Goal: Information Seeking & Learning: Learn about a topic

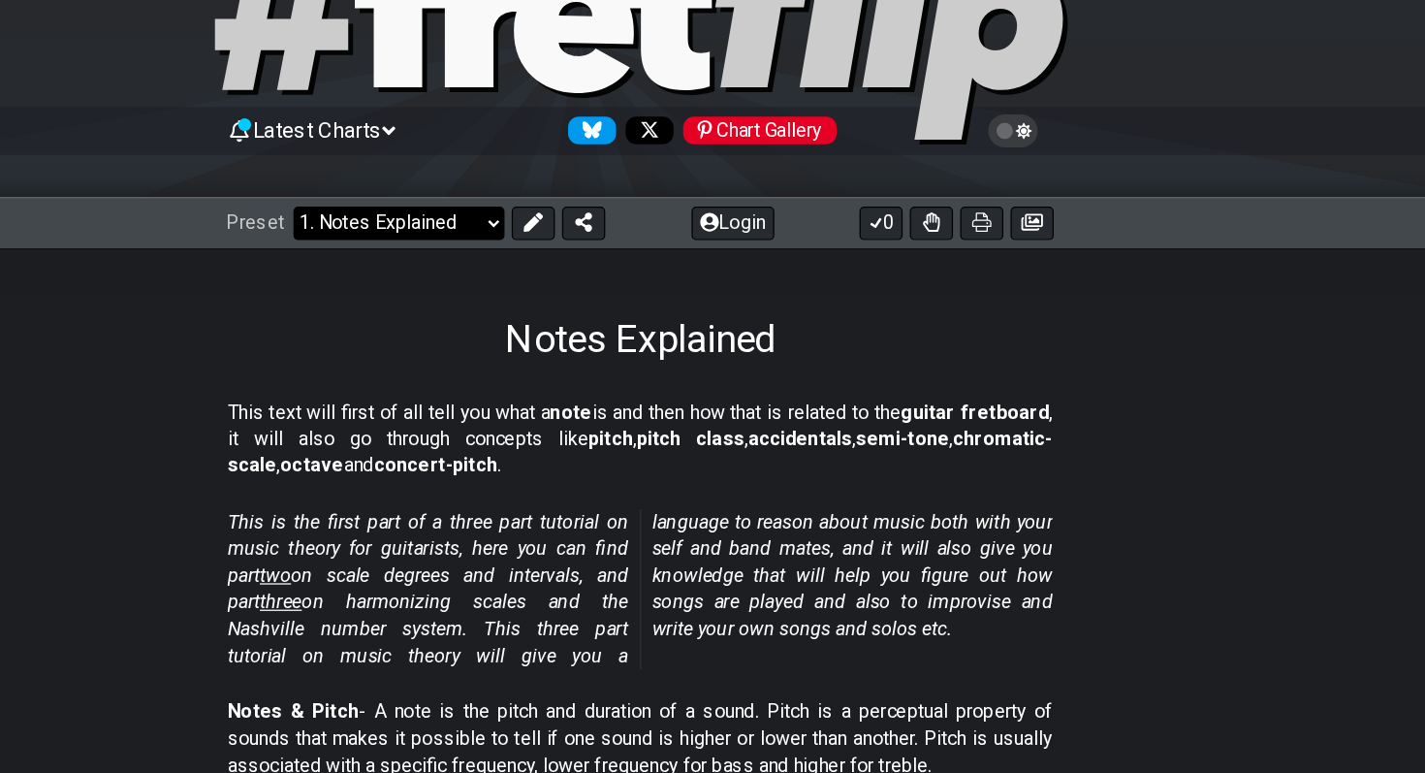
click at [583, 282] on select "Welcome to #fretflip! Initial Preset Custom Preset Minor Pentatonic Major Penta…" at bounding box center [517, 295] width 171 height 27
click at [584, 284] on select "Welcome to #fretflip! Initial Preset Custom Preset Minor Pentatonic Major Penta…" at bounding box center [517, 295] width 171 height 27
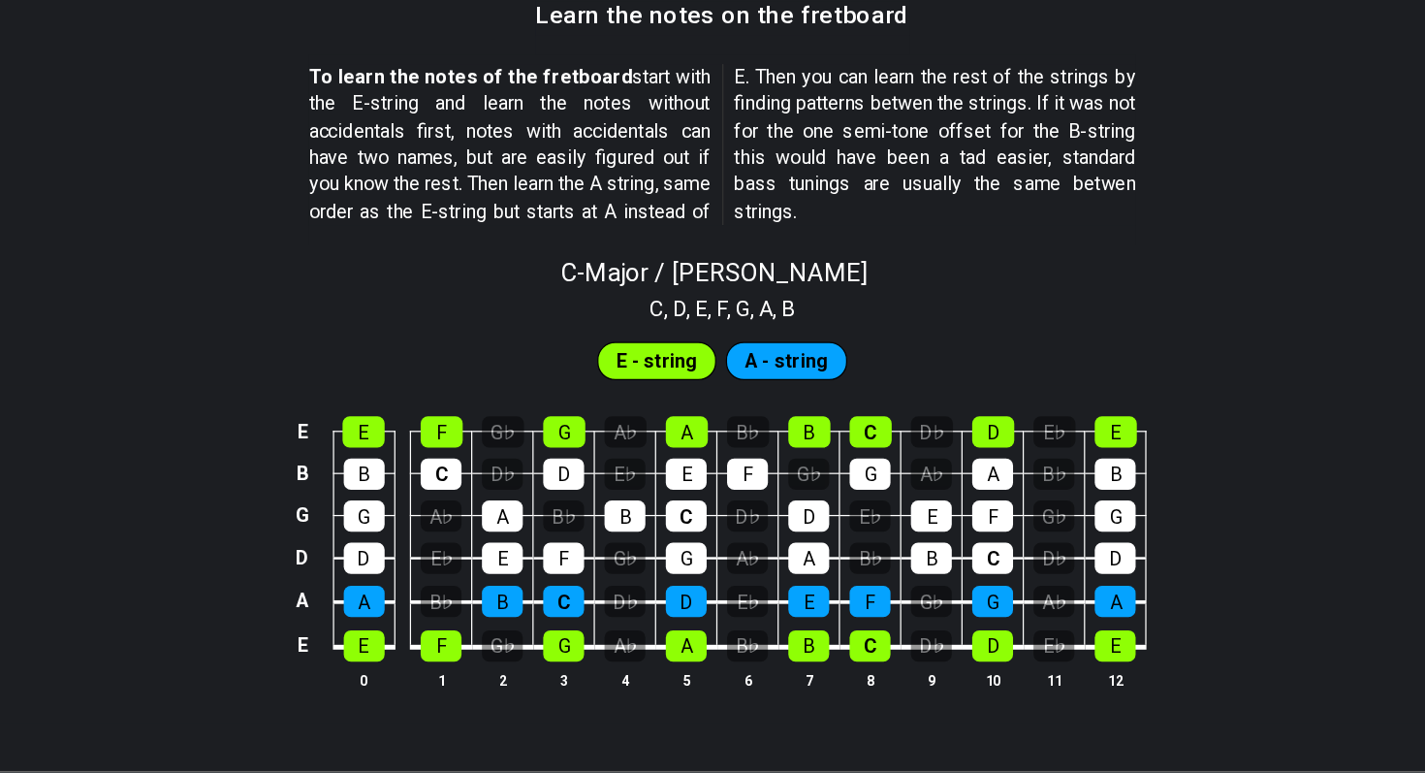
scroll to position [1648, 0]
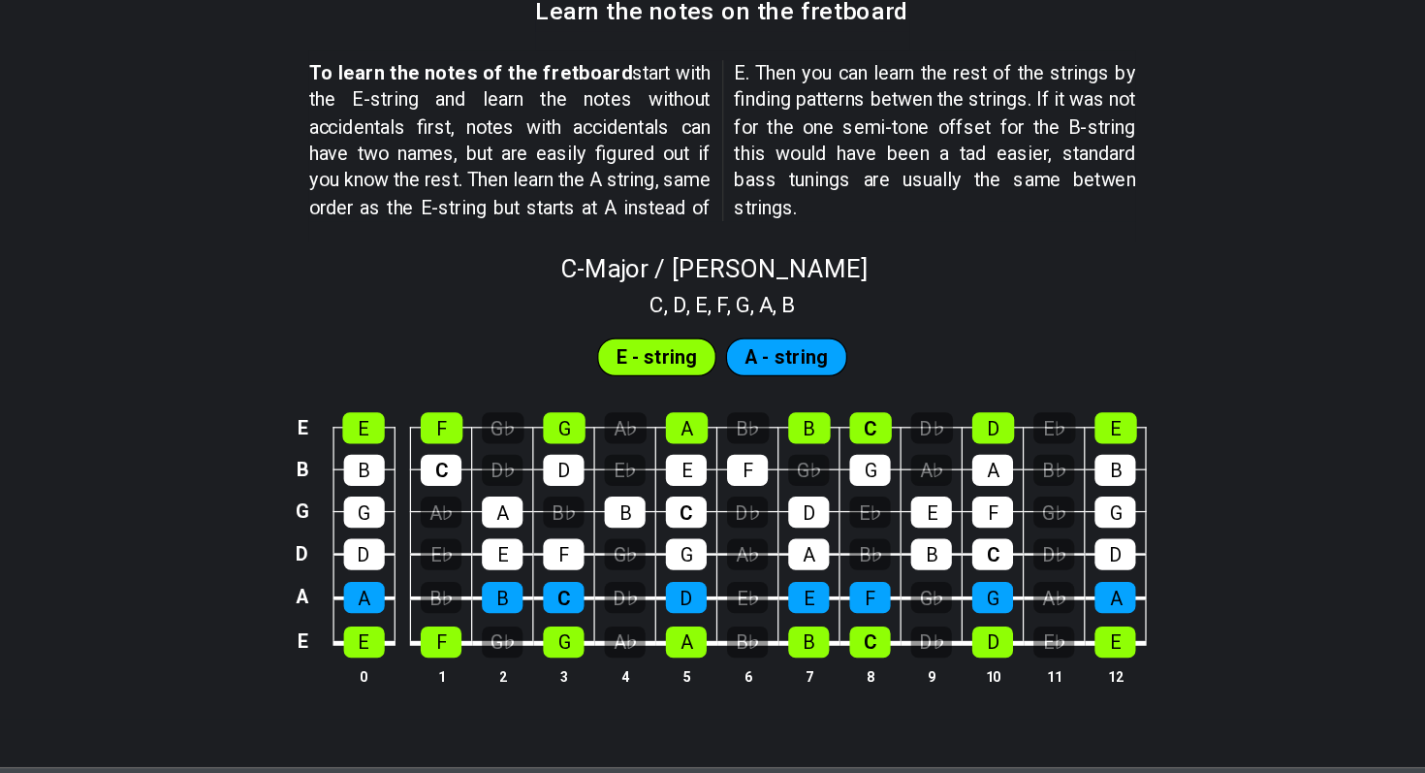
click at [664, 444] on span "E - string" at bounding box center [660, 438] width 66 height 28
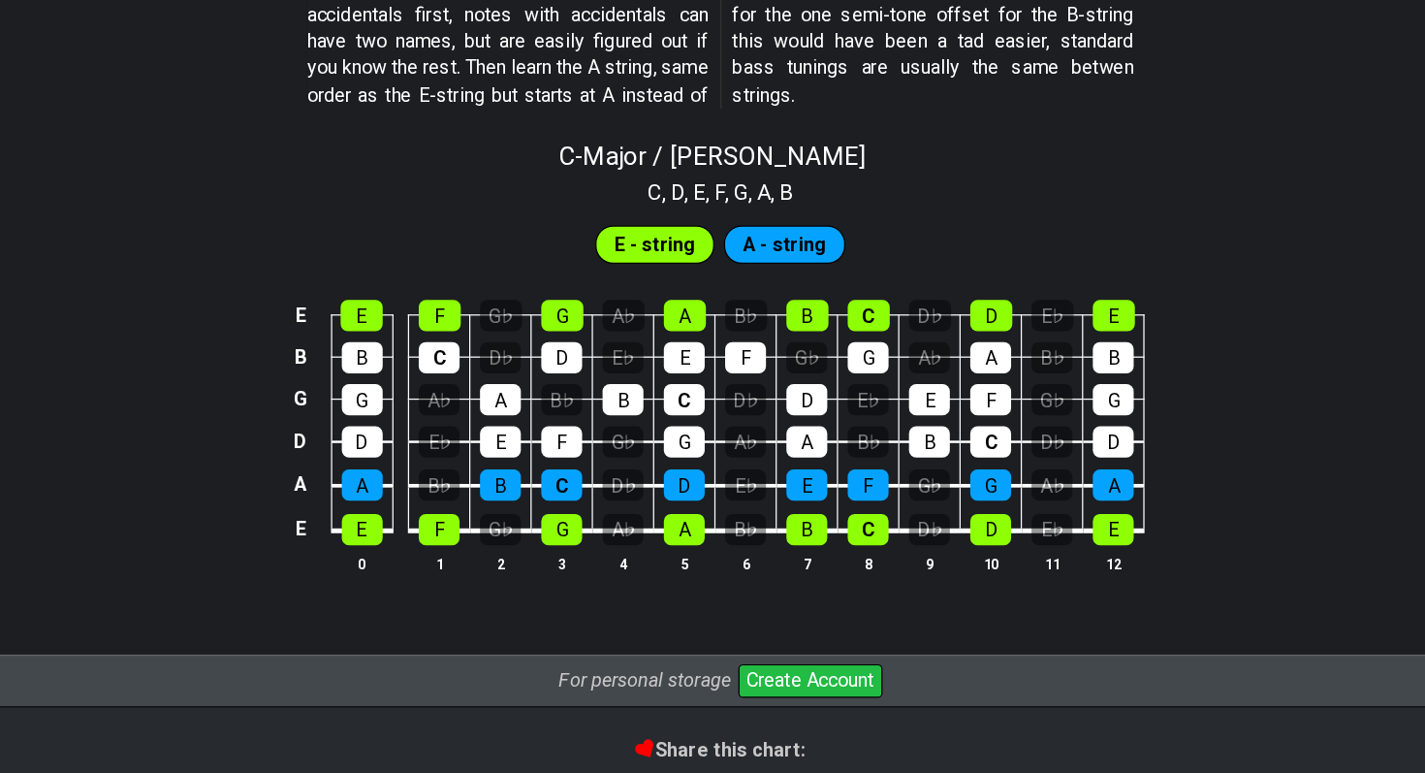
scroll to position [1764, 0]
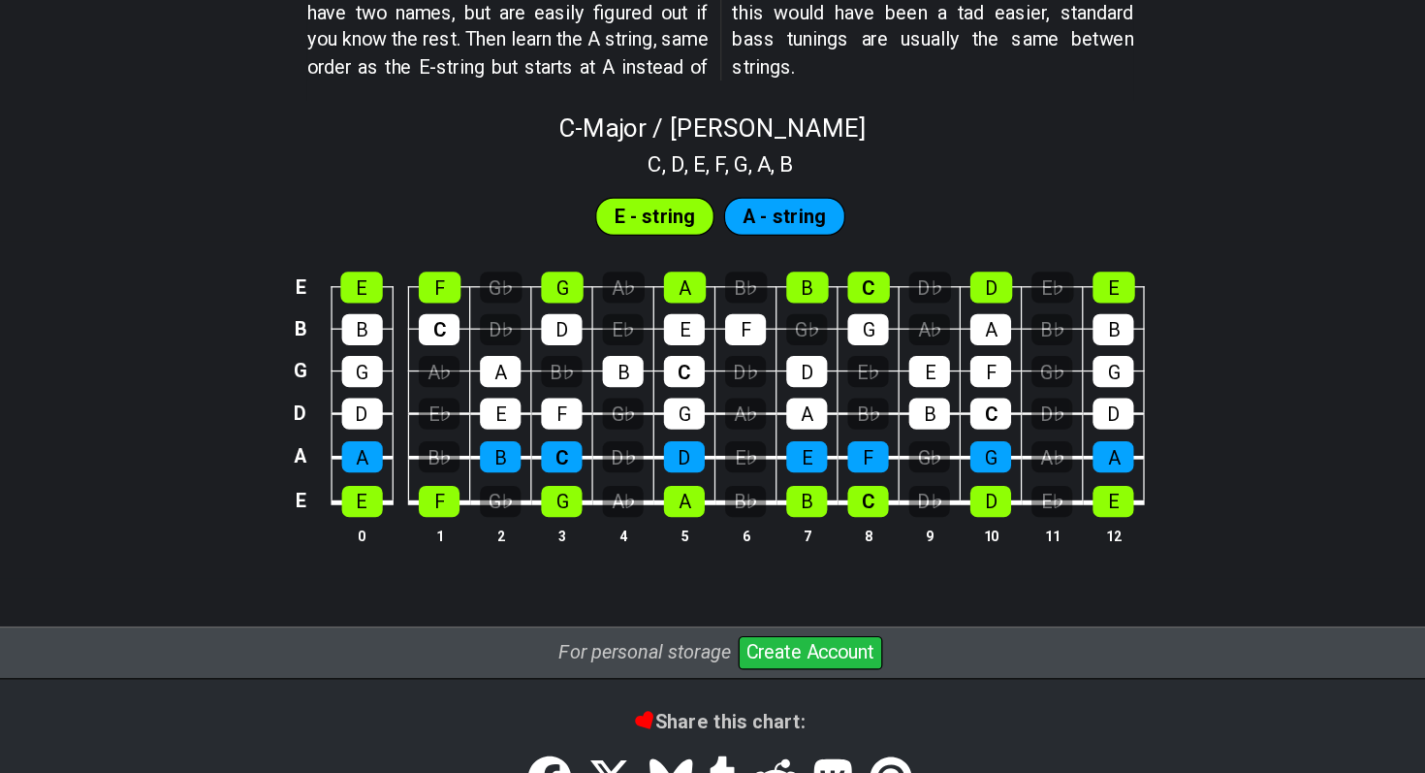
click at [419, 364] on td "E" at bounding box center [423, 362] width 49 height 34
click at [419, 380] on div "E" at bounding box center [423, 379] width 34 height 25
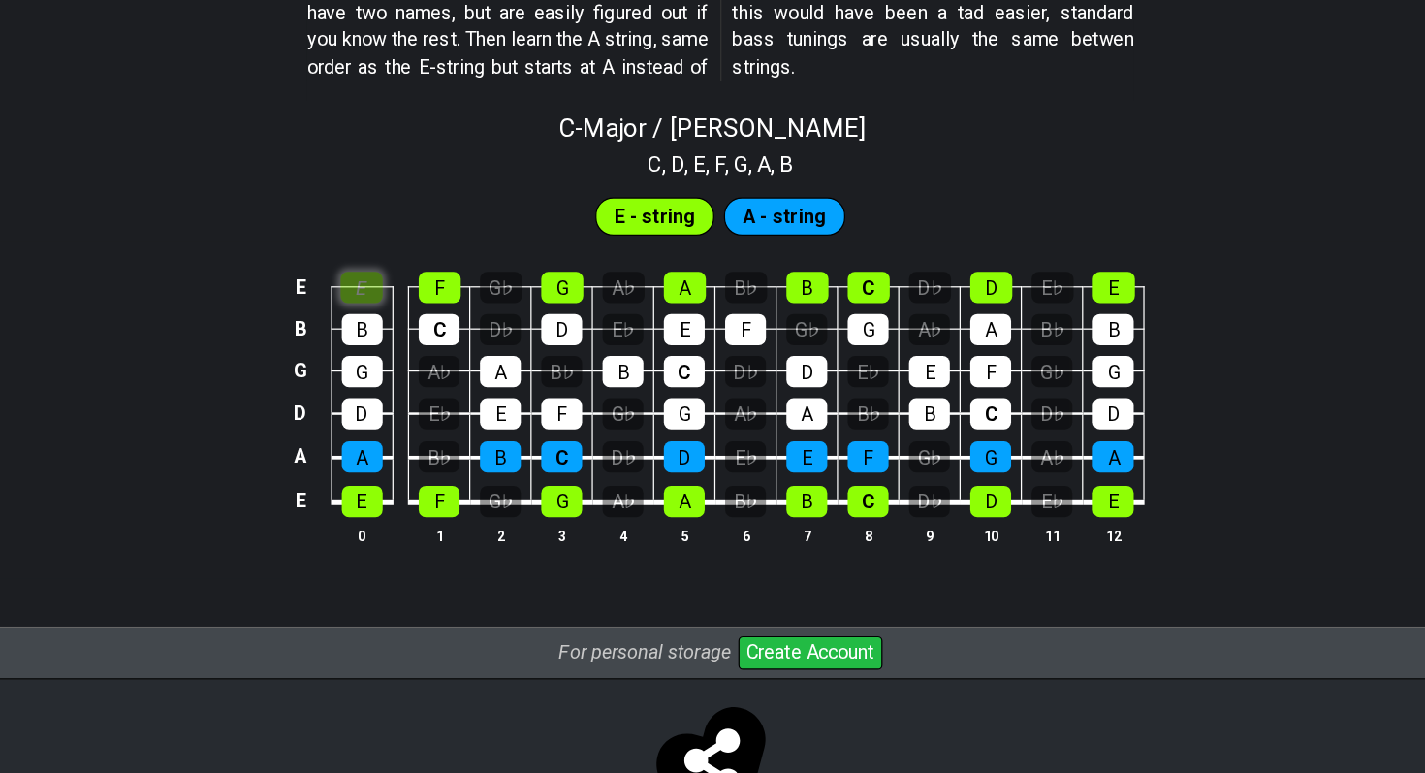
scroll to position [1835, 0]
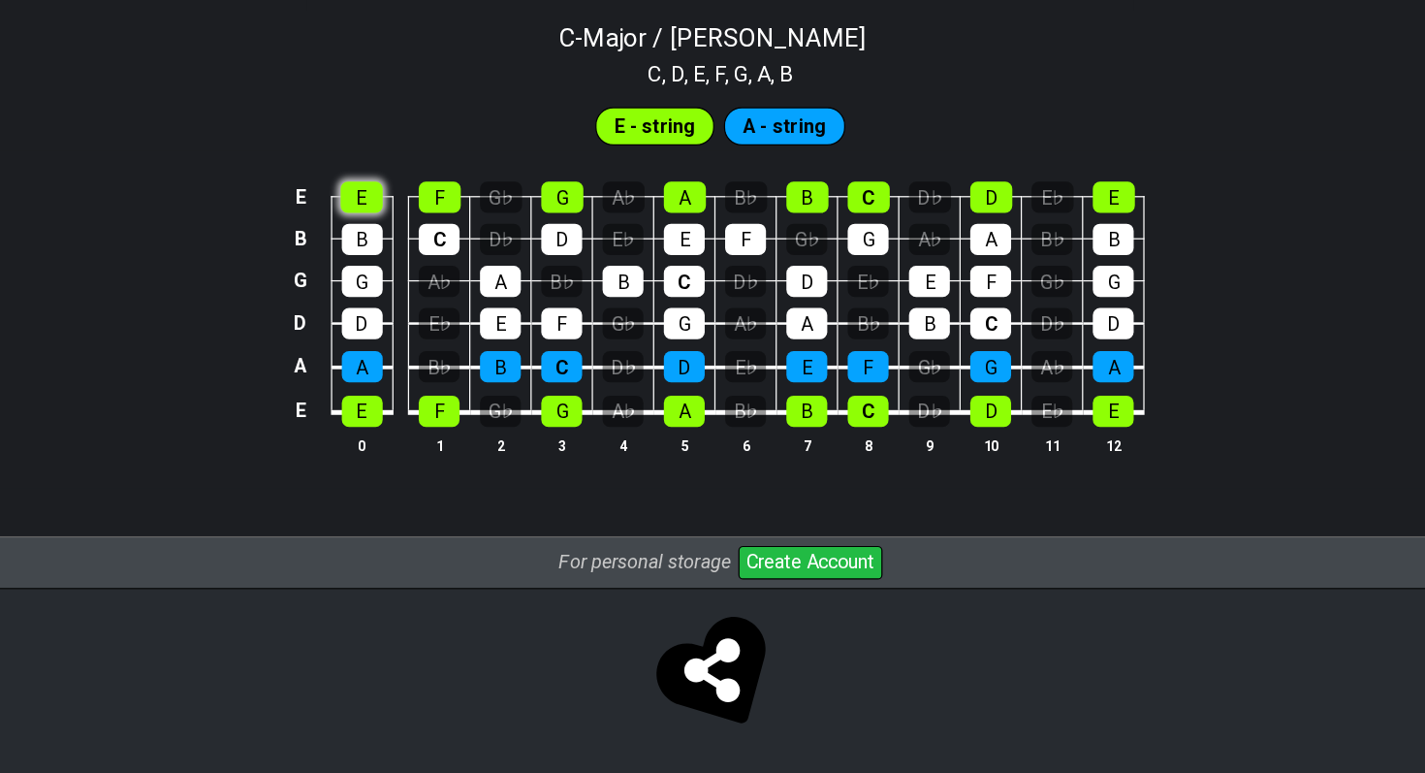
click at [430, 311] on div "E" at bounding box center [423, 308] width 34 height 25
click at [427, 495] on table "E E F G♭ G A♭ A B♭ B C D♭ D E♭ E B B C D♭ D E♭ E F G♭ G A♭ A B♭ B G G A♭ A B♭ B…" at bounding box center [709, 388] width 693 height 228
click at [429, 478] on div "E" at bounding box center [423, 480] width 33 height 25
click at [423, 301] on div "E" at bounding box center [423, 308] width 34 height 25
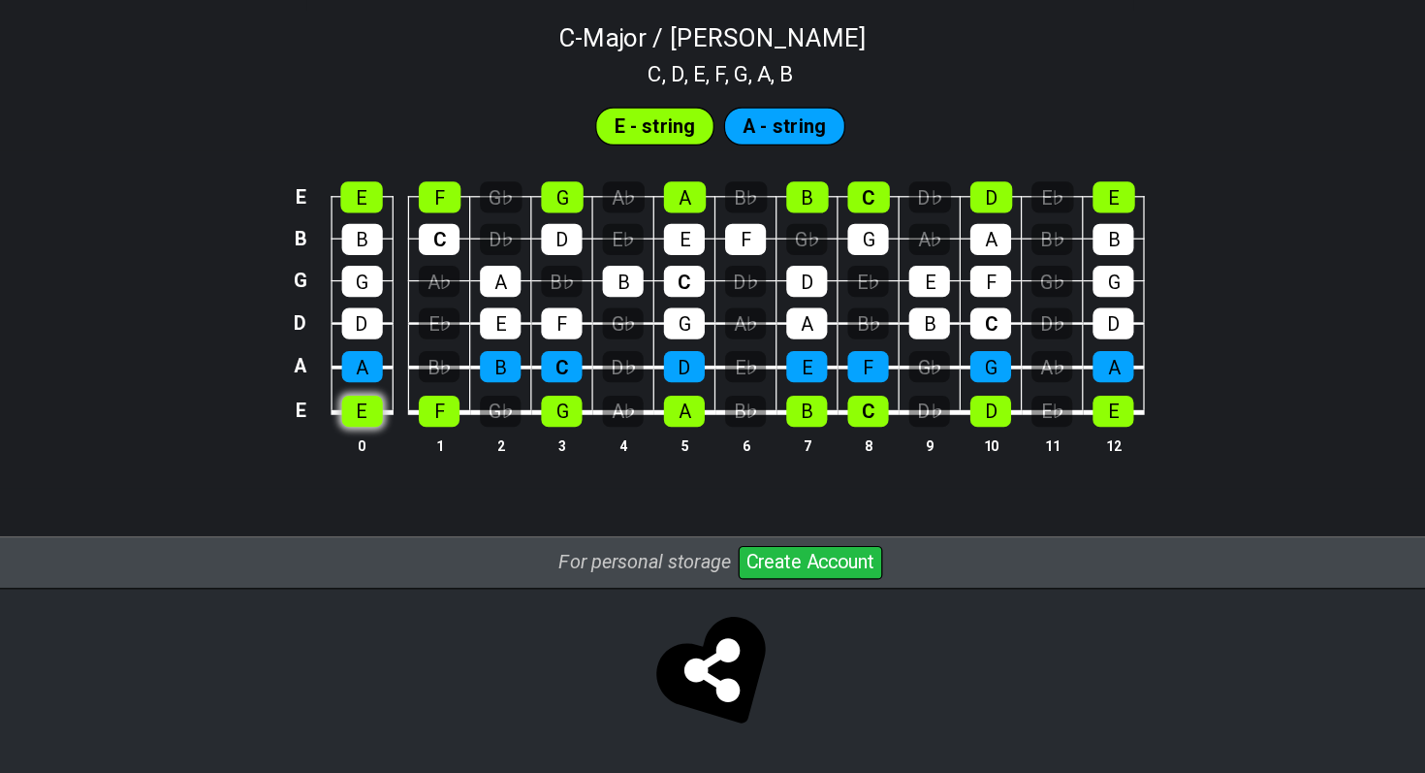
click at [433, 479] on div "E" at bounding box center [423, 480] width 33 height 25
click at [630, 249] on span "E - string" at bounding box center [660, 252] width 66 height 28
click at [537, 478] on div "G♭" at bounding box center [535, 480] width 33 height 25
click at [528, 489] on div "G♭" at bounding box center [535, 480] width 33 height 25
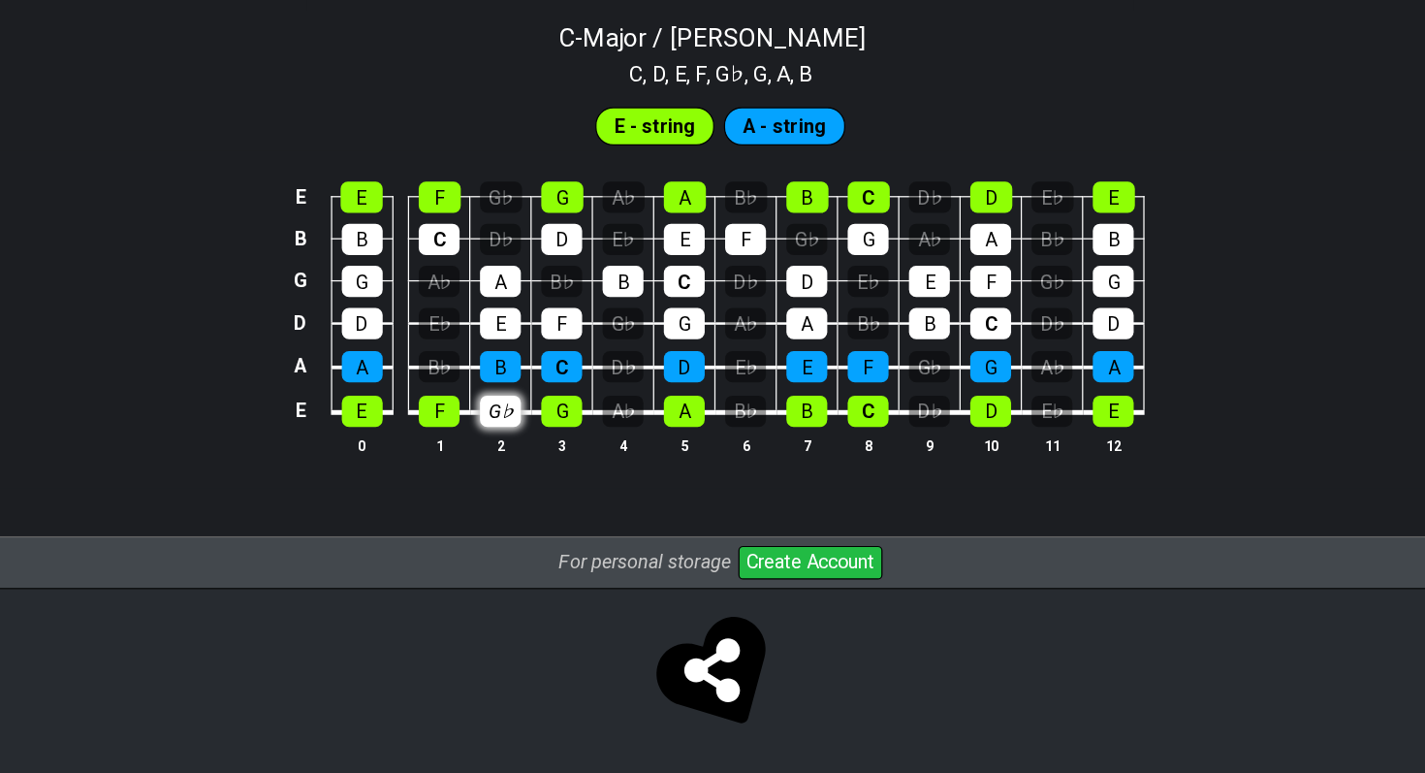
click at [528, 489] on div "G♭" at bounding box center [535, 480] width 33 height 25
click at [473, 447] on div "B♭" at bounding box center [485, 444] width 33 height 25
click at [475, 401] on div "E♭" at bounding box center [485, 410] width 33 height 25
click at [481, 368] on div "A♭" at bounding box center [485, 376] width 33 height 25
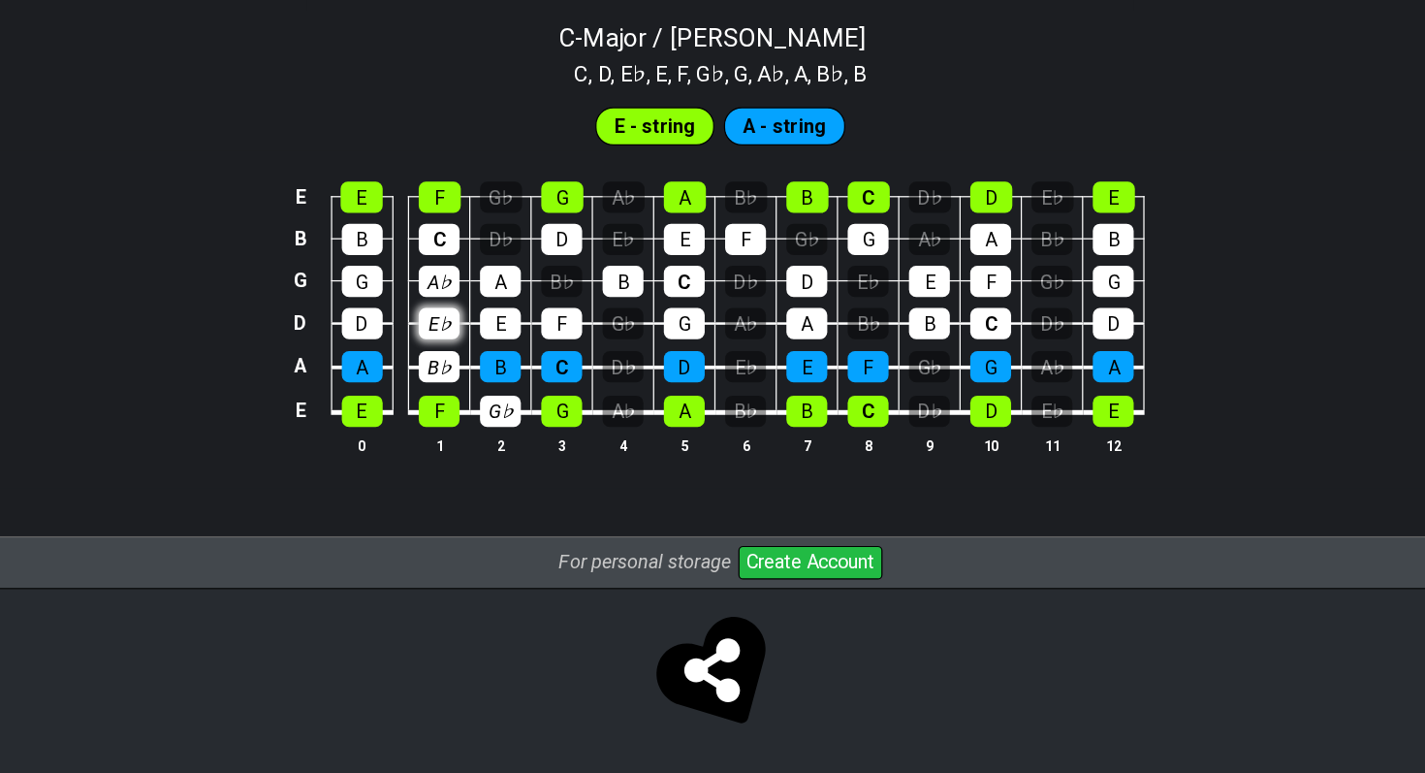
click at [481, 398] on div "E♭" at bounding box center [485, 410] width 33 height 25
click at [482, 432] on div "B♭" at bounding box center [485, 444] width 33 height 25
click at [482, 380] on div "A♭" at bounding box center [485, 376] width 33 height 25
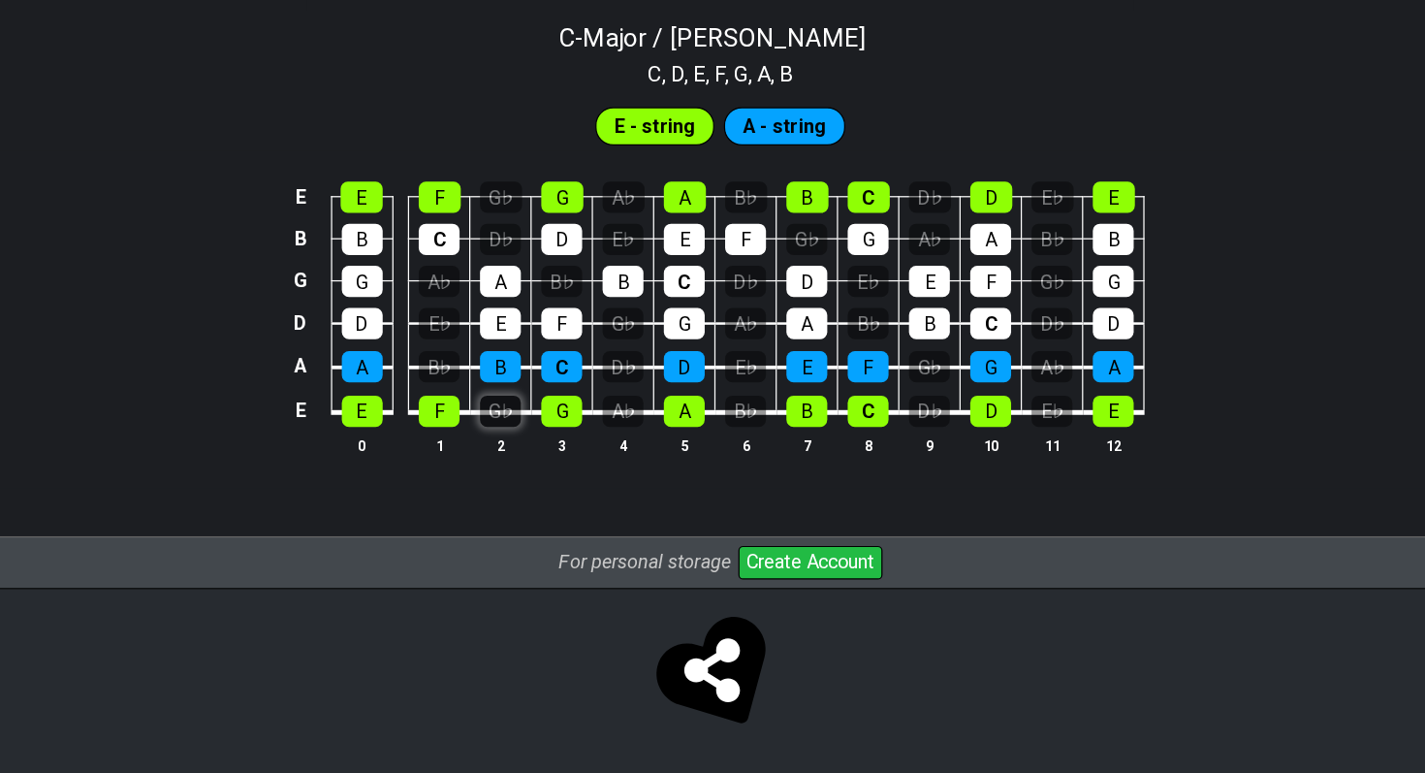
click at [535, 479] on div "G♭" at bounding box center [535, 480] width 33 height 25
click at [534, 445] on div "B" at bounding box center [535, 444] width 33 height 25
click at [981, 296] on div "E♭" at bounding box center [981, 308] width 34 height 25
click at [986, 341] on div "B♭" at bounding box center [980, 342] width 33 height 25
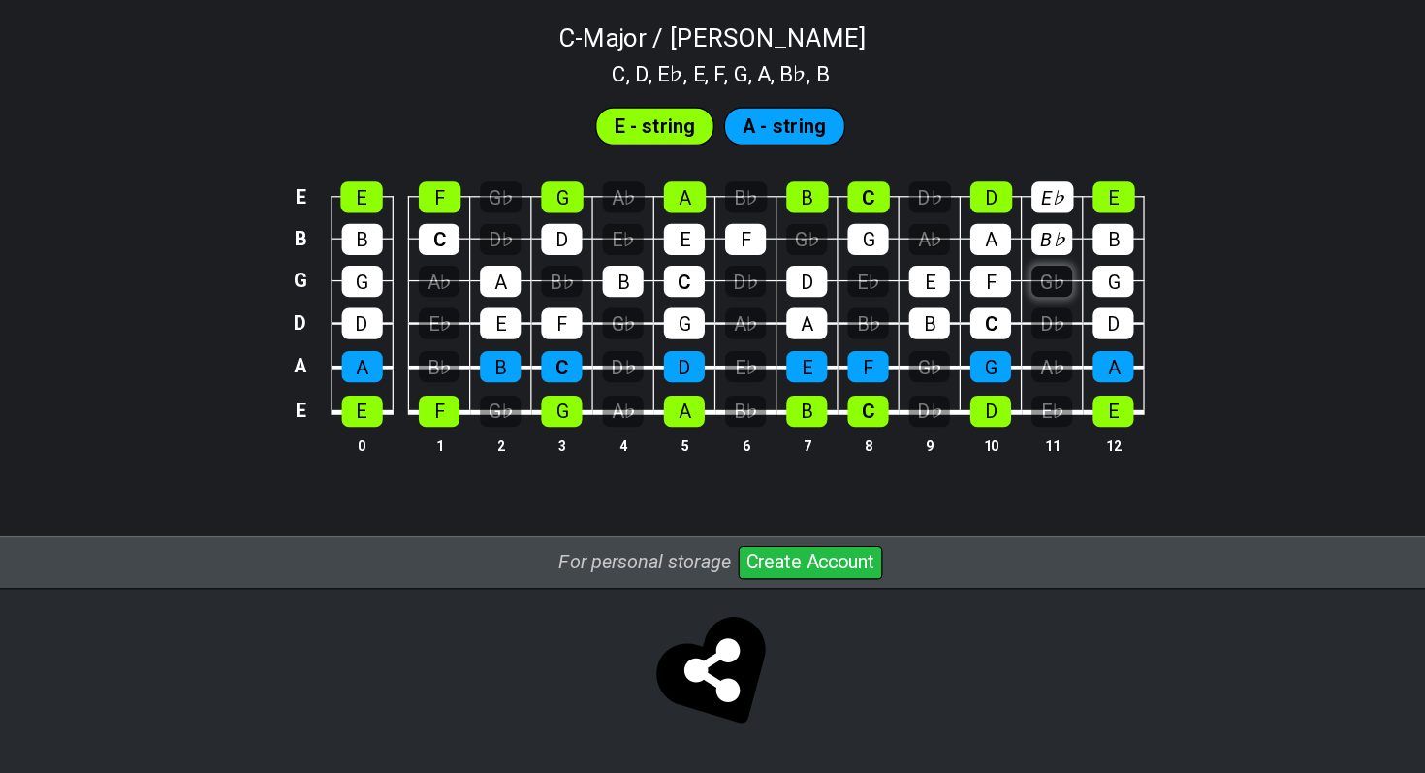
click at [991, 377] on div "G♭" at bounding box center [980, 376] width 33 height 25
click at [991, 405] on div "D♭" at bounding box center [980, 410] width 33 height 25
click at [991, 445] on div "A♭" at bounding box center [980, 444] width 33 height 25
click at [990, 491] on div "E♭" at bounding box center [980, 480] width 33 height 25
click at [869, 478] on div "D♭" at bounding box center [881, 480] width 33 height 25
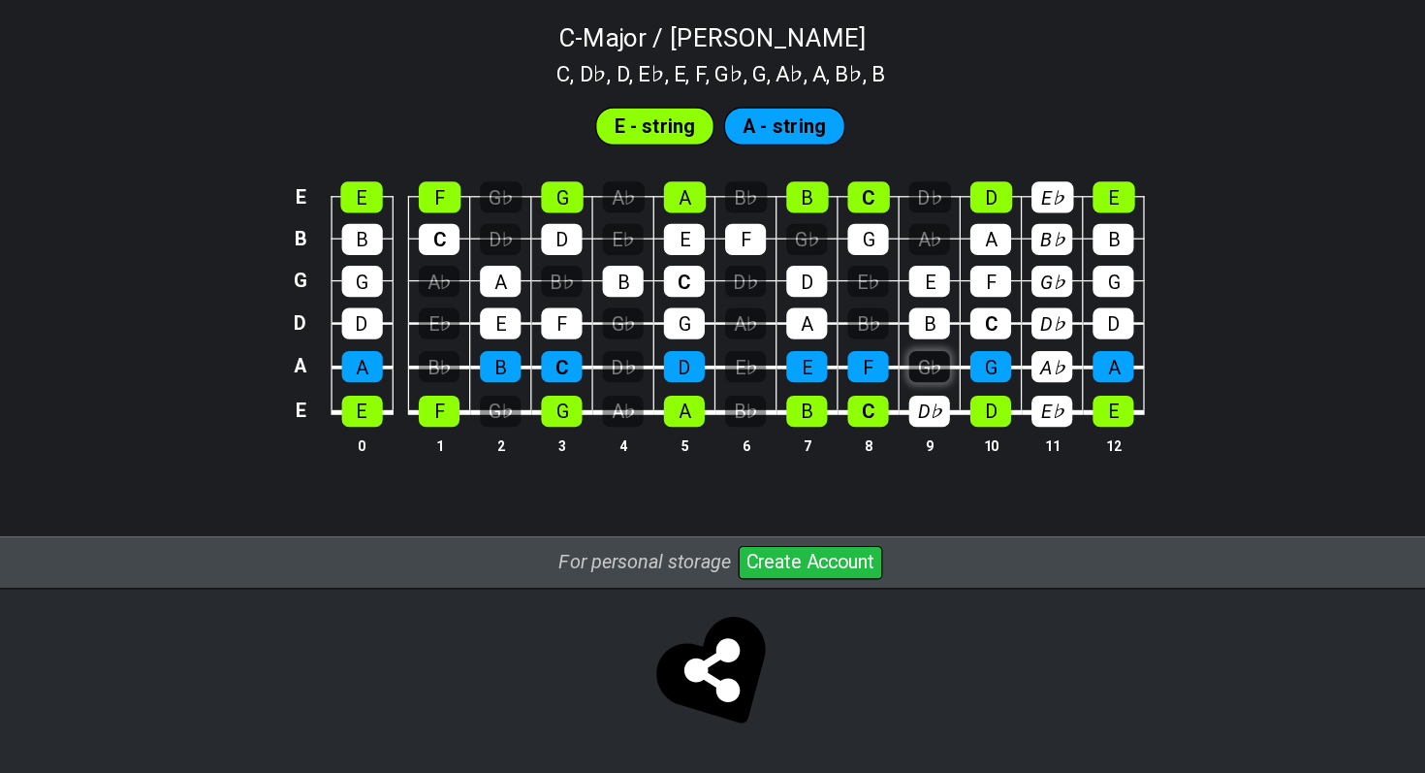
click at [870, 438] on div "G♭" at bounding box center [881, 444] width 33 height 25
click at [867, 336] on div "A♭" at bounding box center [881, 342] width 33 height 25
click at [868, 309] on div "D♭" at bounding box center [882, 308] width 34 height 25
click at [840, 380] on div "E♭" at bounding box center [831, 376] width 33 height 25
click at [840, 407] on div "B♭" at bounding box center [831, 410] width 33 height 25
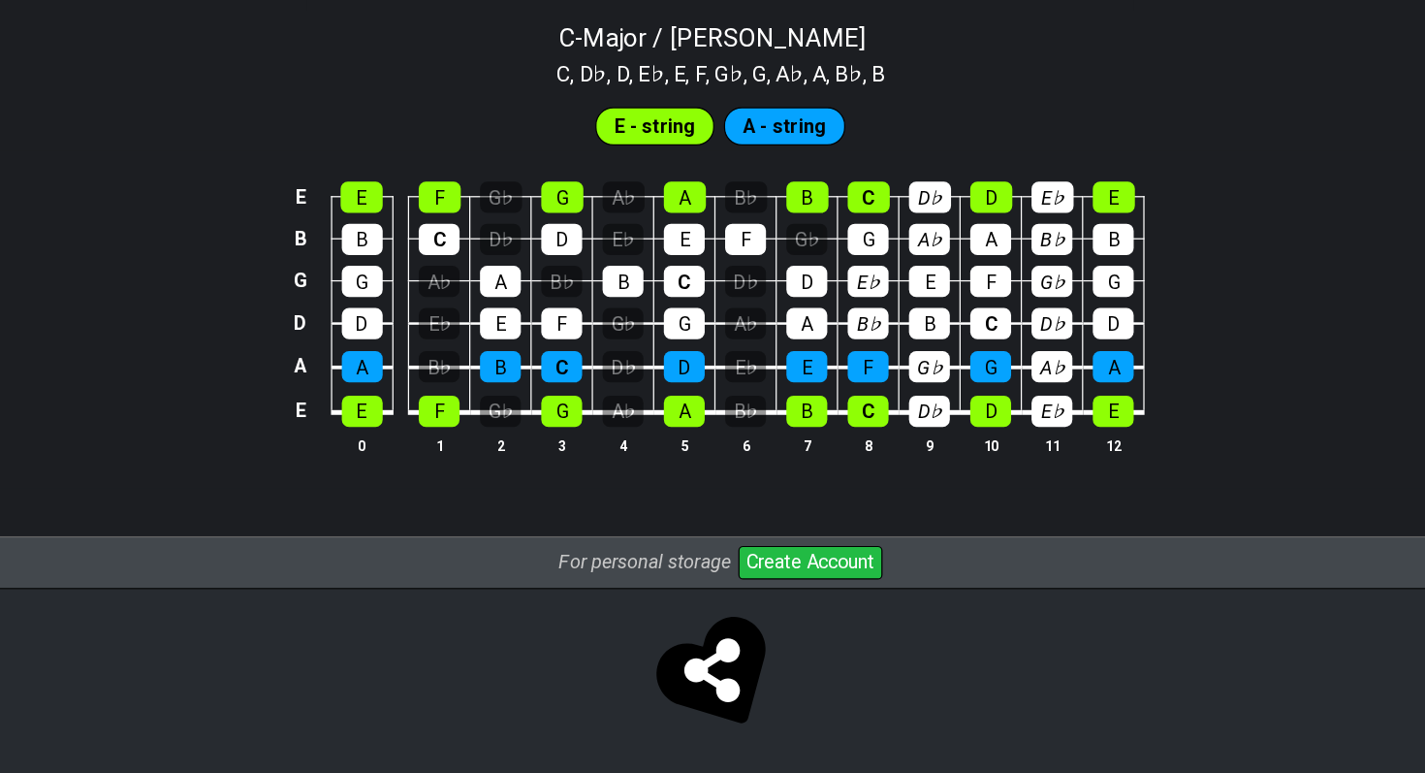
click at [763, 336] on td "G♭" at bounding box center [782, 324] width 49 height 34
click at [777, 337] on div "G♭" at bounding box center [782, 342] width 33 height 25
click at [738, 310] on div "B♭" at bounding box center [734, 308] width 34 height 25
click at [730, 399] on div "A♭" at bounding box center [733, 410] width 33 height 25
click at [729, 380] on div "D♭" at bounding box center [733, 376] width 33 height 25
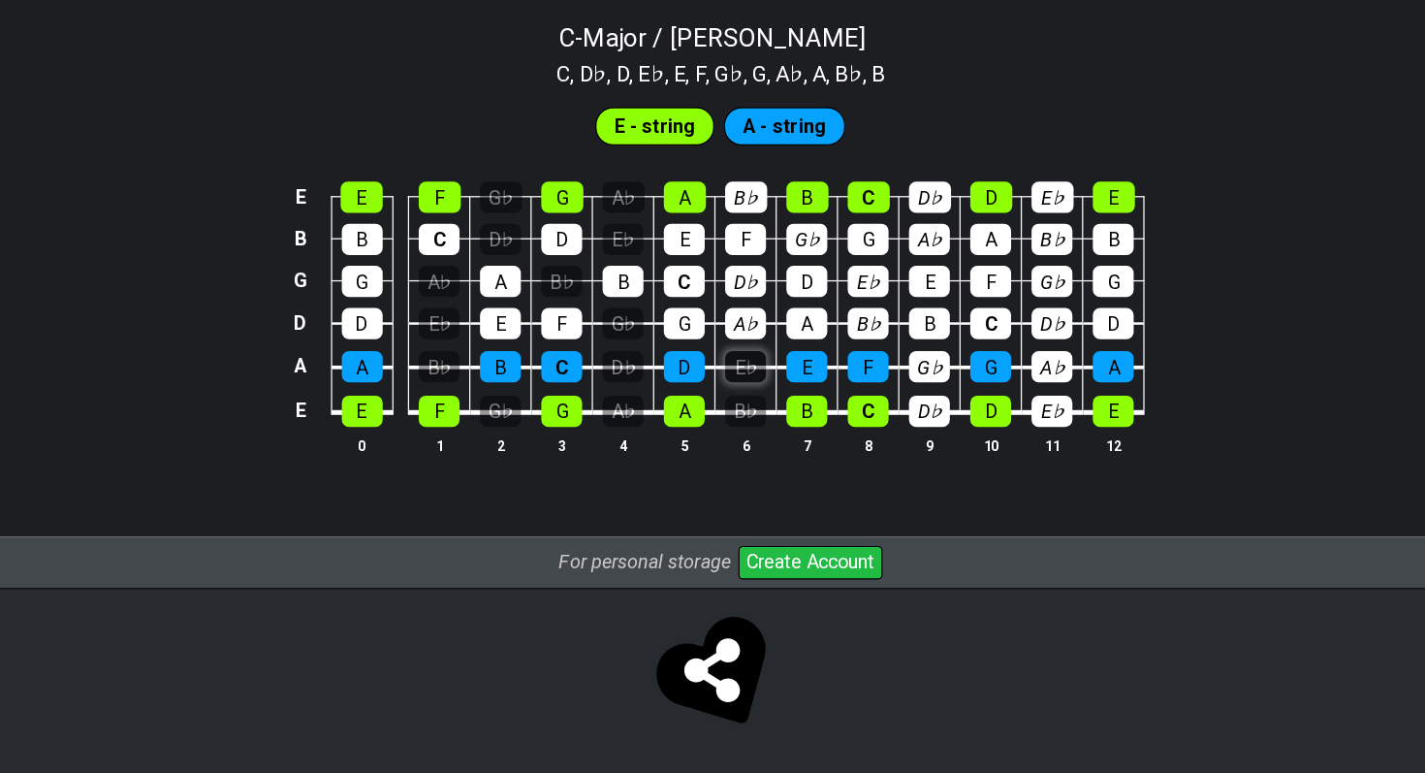
click at [736, 437] on div "E♭" at bounding box center [733, 444] width 33 height 25
click at [743, 496] on table "E E F G♭ G A♭ A B♭ B C D♭ D E♭ E B B C D♭ D E♭ E F G♭ G A♭ A B♭ B G G A♭ A B♭ B…" at bounding box center [709, 388] width 693 height 228
click at [733, 493] on table "E E F G♭ G A♭ A B♭ B C D♭ D E♭ E B B C D♭ D E♭ E F G♭ G A♭ A B♭ B G G A♭ A B♭ B…" at bounding box center [709, 388] width 693 height 228
click at [725, 478] on div "B♭" at bounding box center [733, 480] width 33 height 25
click at [646, 476] on div "A♭" at bounding box center [634, 480] width 33 height 25
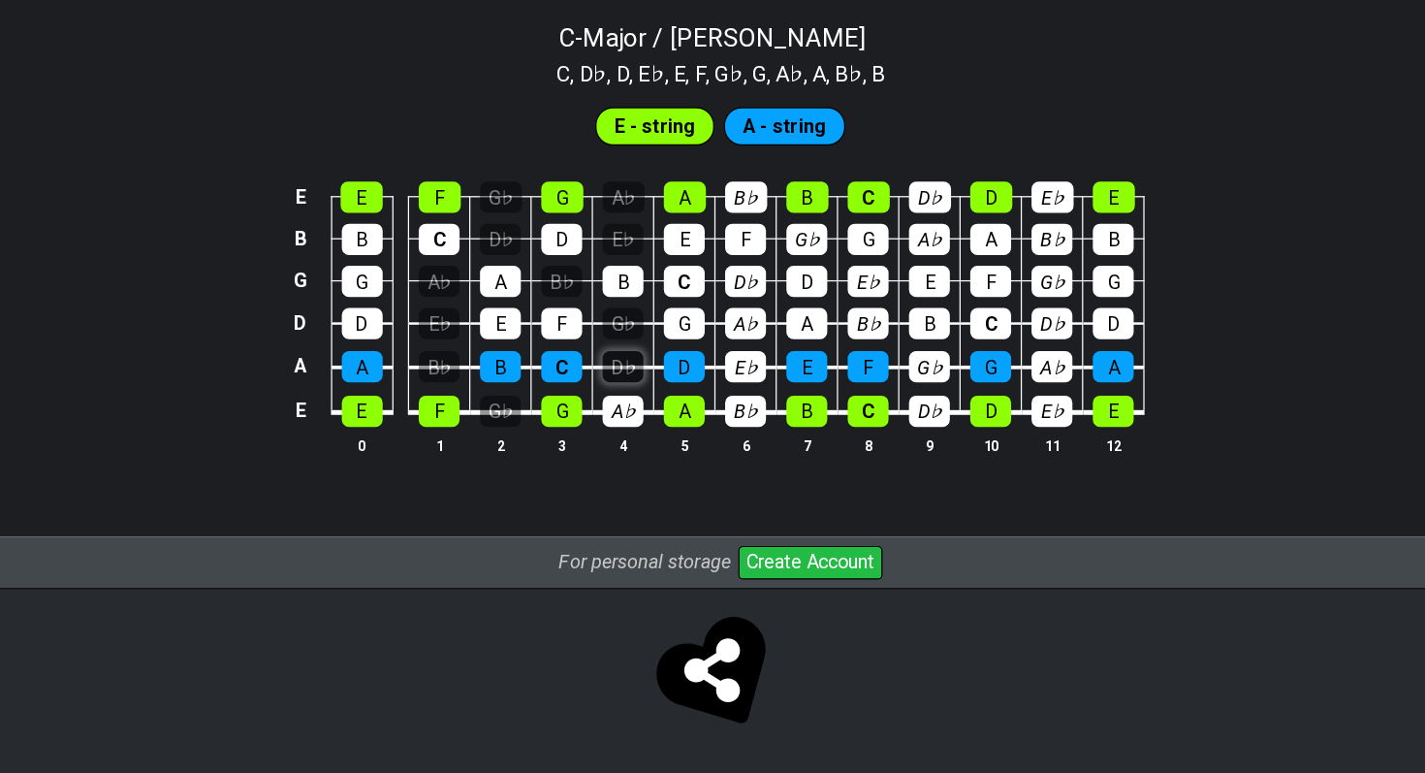
click at [633, 433] on div "D♭" at bounding box center [634, 444] width 33 height 25
click at [633, 405] on div "G♭" at bounding box center [634, 410] width 33 height 25
click at [631, 339] on div "E♭" at bounding box center [634, 342] width 33 height 25
click at [629, 305] on div "A♭" at bounding box center [635, 308] width 34 height 25
click at [591, 387] on td "F" at bounding box center [584, 392] width 49 height 35
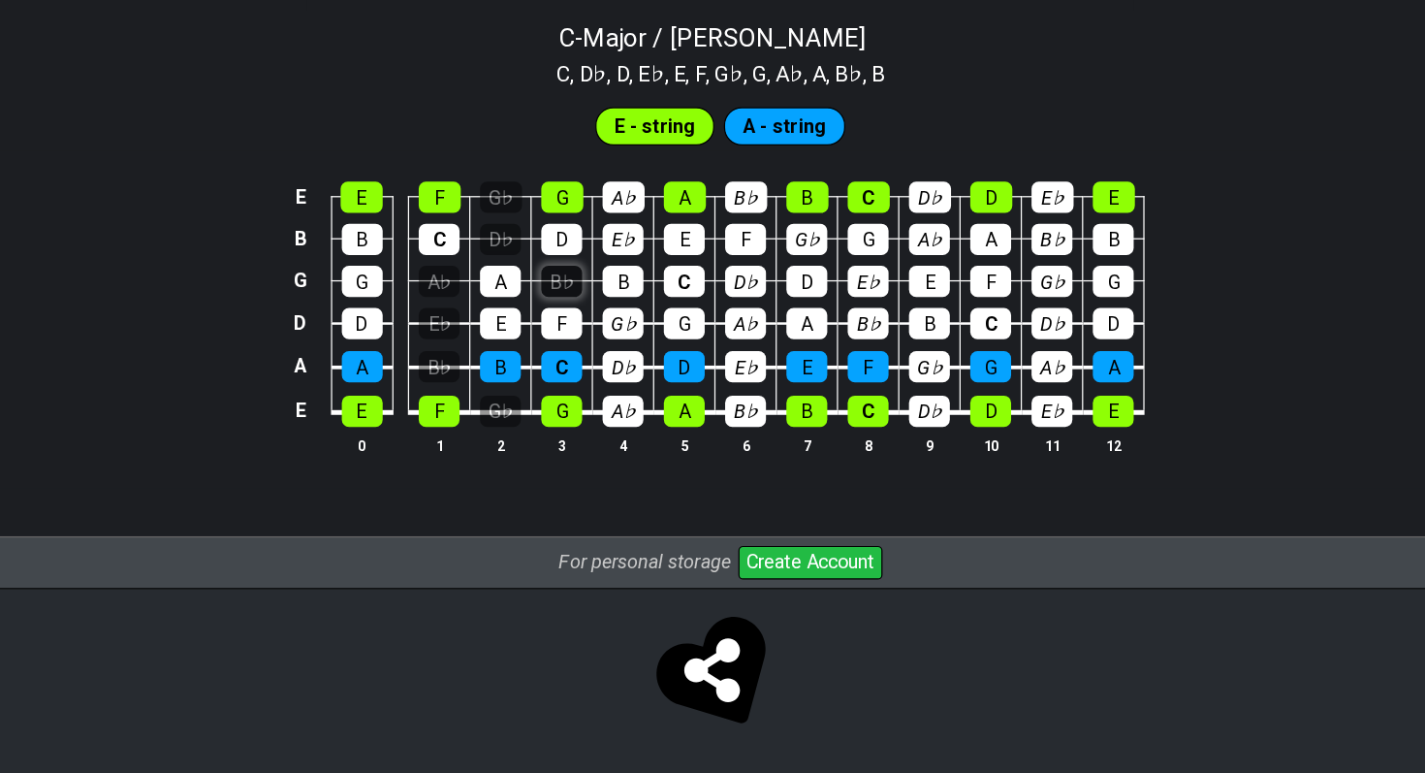
click at [583, 384] on div "B♭" at bounding box center [584, 376] width 33 height 25
click at [534, 348] on div "D♭" at bounding box center [535, 342] width 33 height 25
click at [533, 309] on div "G♭" at bounding box center [536, 308] width 34 height 25
click at [489, 376] on div "A♭" at bounding box center [485, 376] width 33 height 25
click at [485, 422] on td "B♭" at bounding box center [486, 428] width 49 height 36
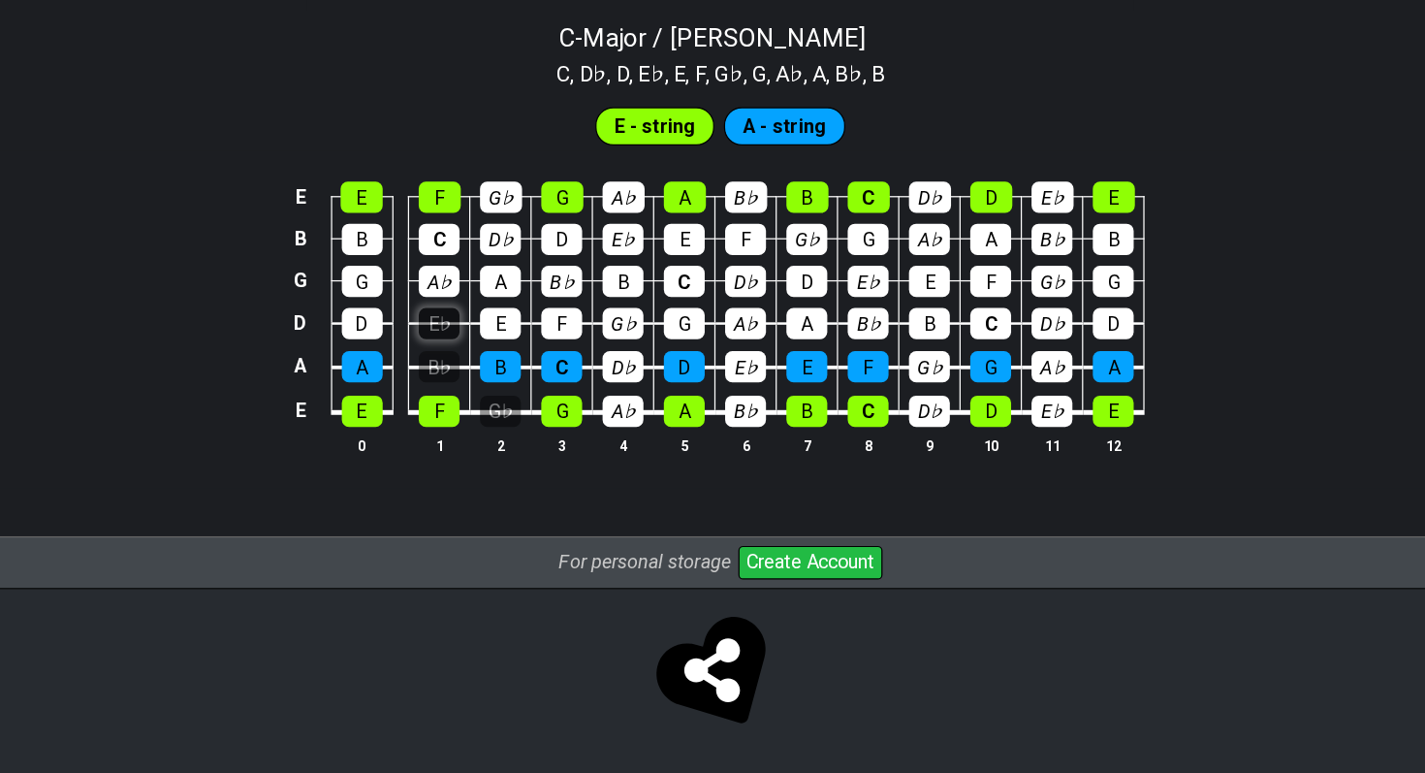
click at [484, 420] on div "E♭" at bounding box center [485, 410] width 33 height 25
click at [484, 438] on div "B♭" at bounding box center [485, 444] width 33 height 25
click at [519, 468] on td "G♭" at bounding box center [535, 463] width 49 height 37
click at [525, 483] on div "G♭" at bounding box center [535, 480] width 33 height 25
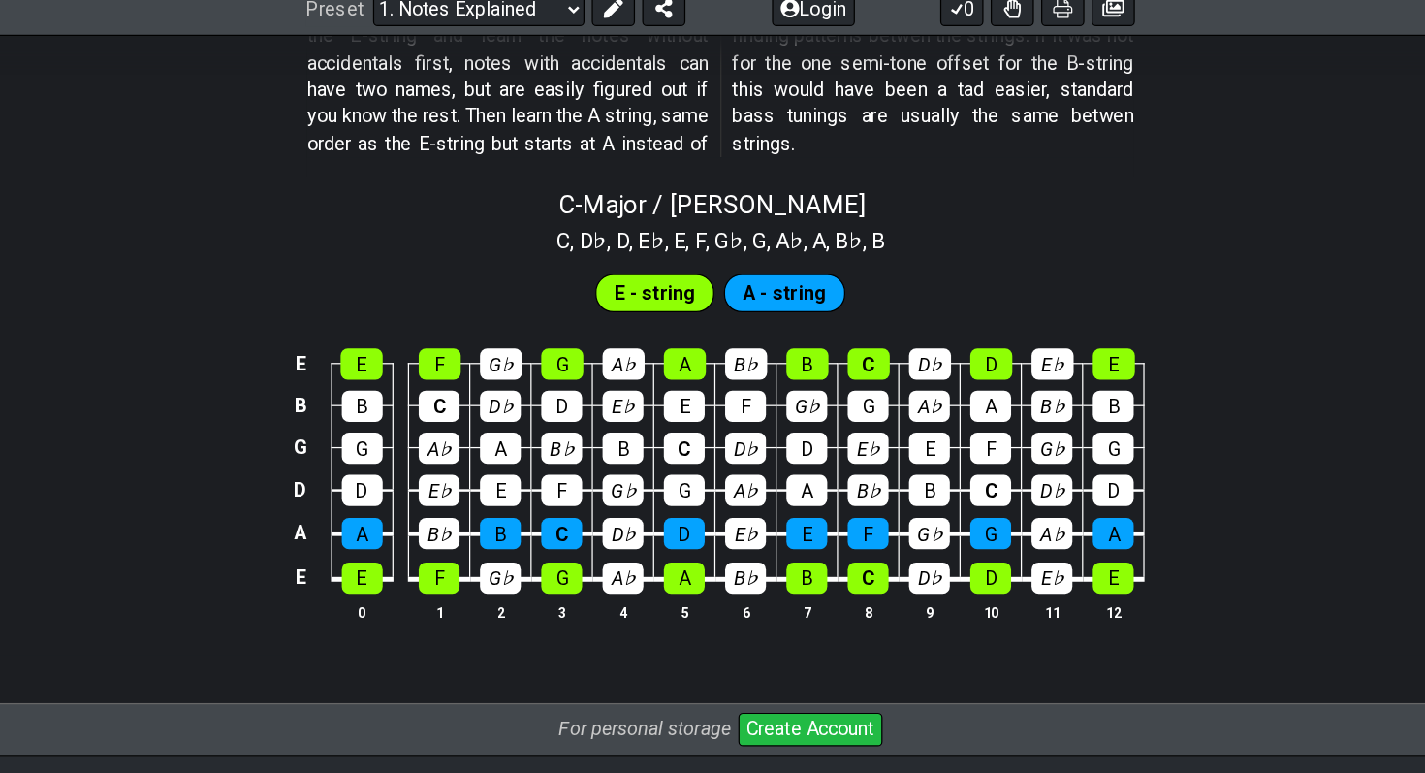
drag, startPoint x: 594, startPoint y: 208, endPoint x: 622, endPoint y: 208, distance: 27.2
click at [622, 208] on section "C , D♭ , D , E♭ , E , F , G♭ , G , A♭ , A , B♭ , B" at bounding box center [712, 207] width 283 height 31
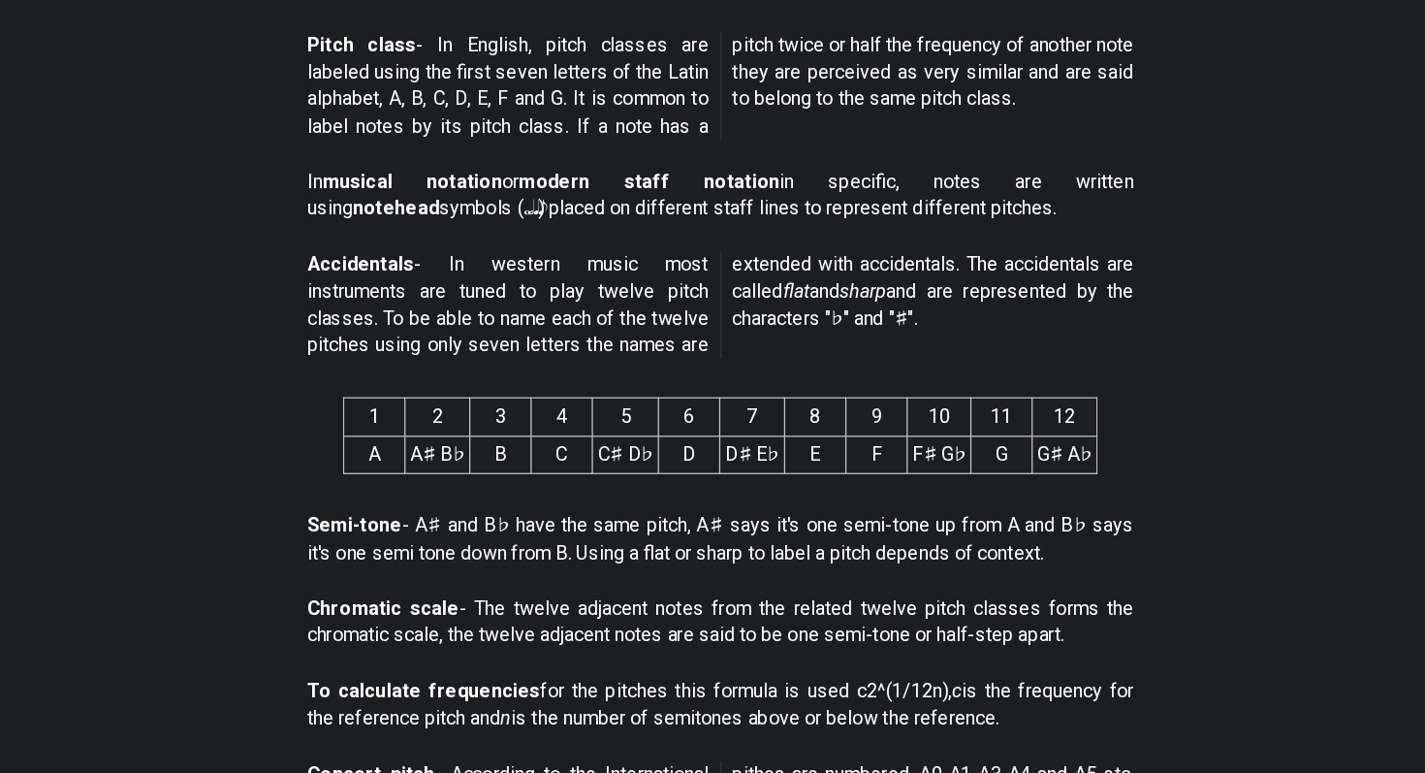
scroll to position [596, 0]
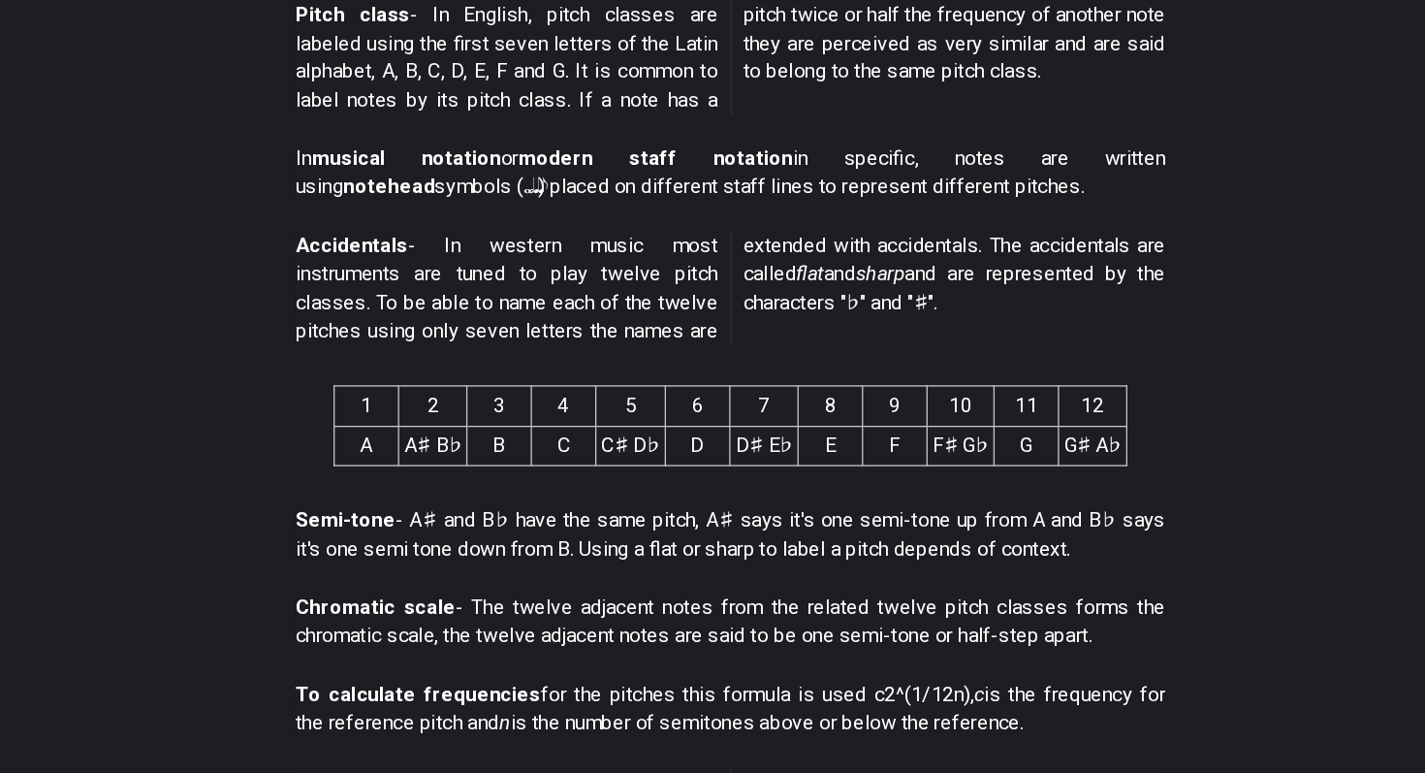
drag, startPoint x: 519, startPoint y: 572, endPoint x: 556, endPoint y: 573, distance: 36.9
click at [556, 573] on p "Semi-tone - A♯ and B♭ have the same pitch, A♯ says it's one semi-tone up from A…" at bounding box center [712, 581] width 667 height 44
click at [525, 569] on p "Semi-tone - A♯ and B♭ have the same pitch, A♯ says it's one semi-tone up from A…" at bounding box center [712, 581] width 667 height 44
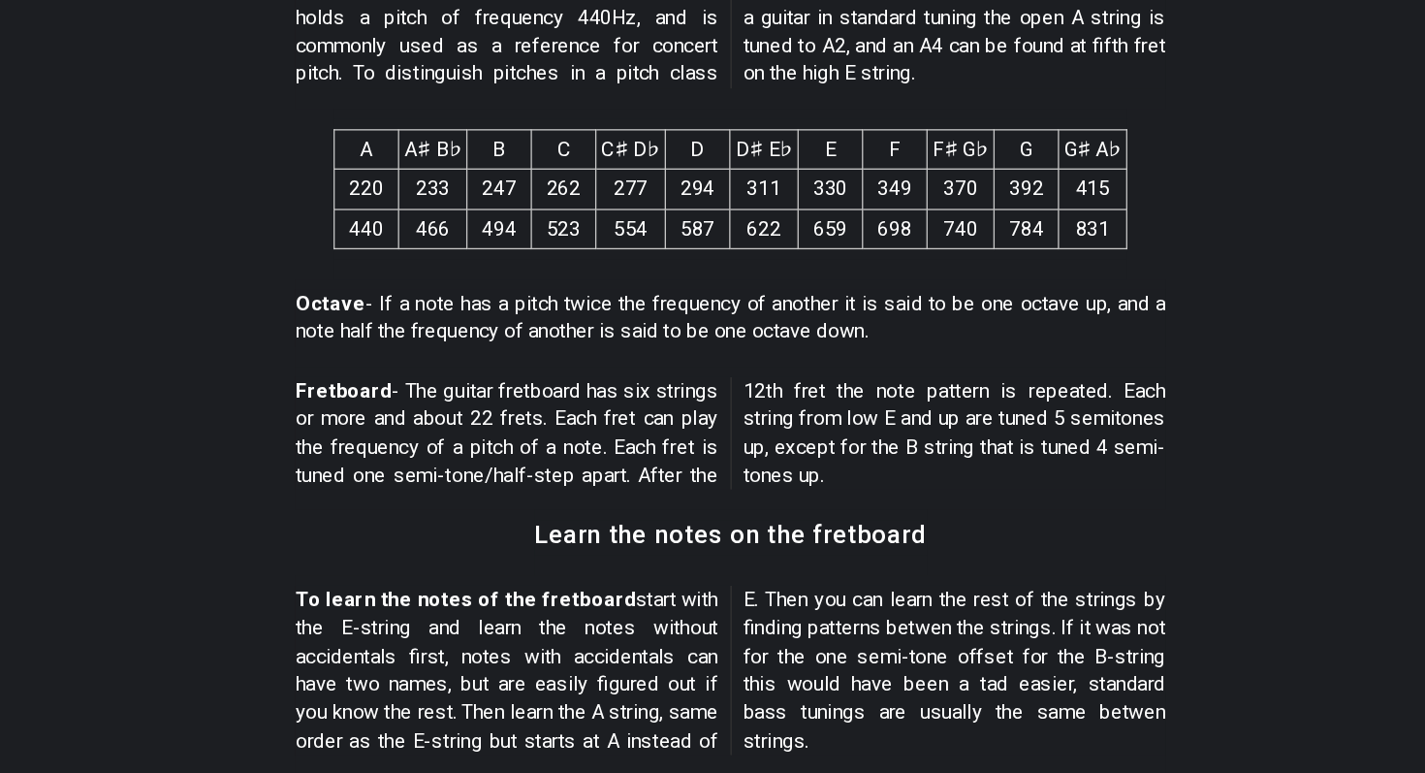
scroll to position [1835, 0]
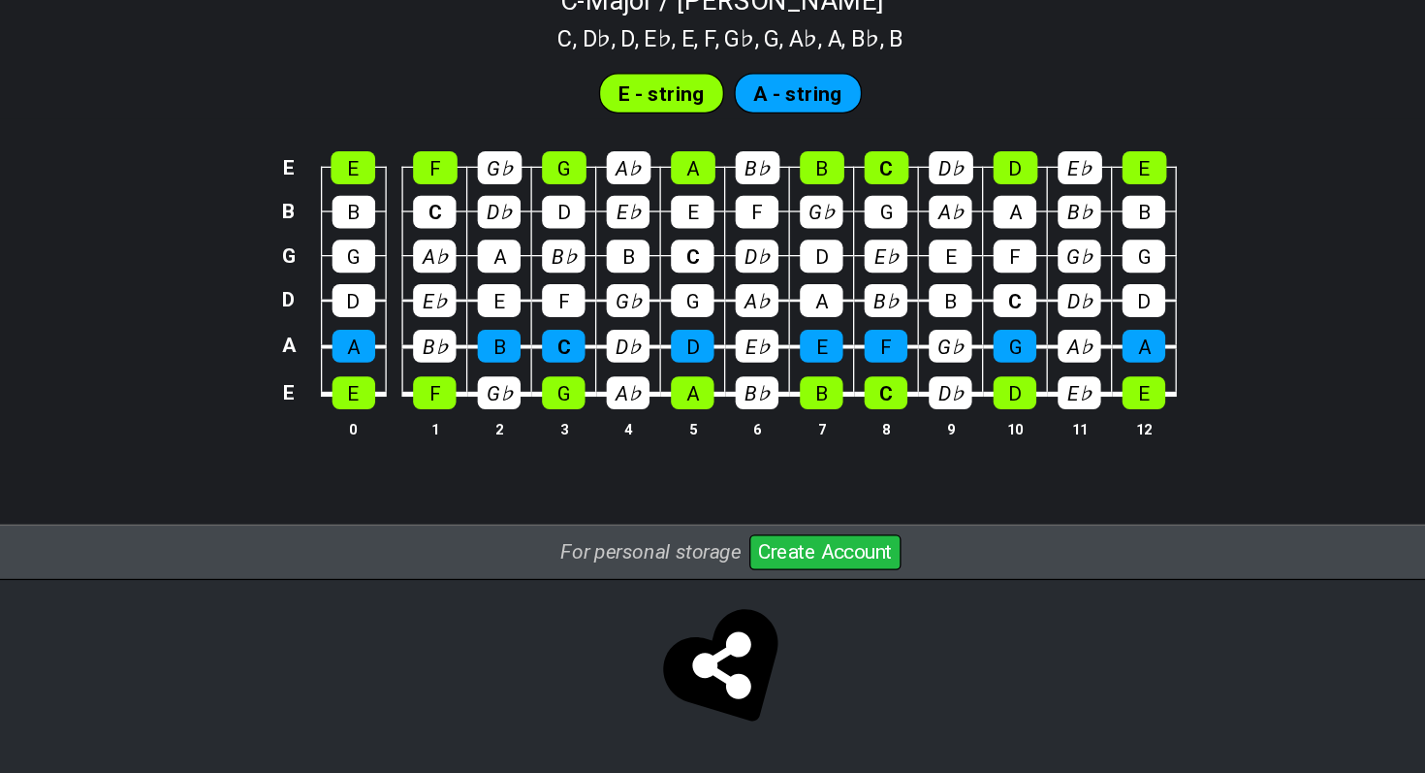
click at [754, 222] on div "E - string A - string" at bounding box center [712, 246] width 1425 height 48
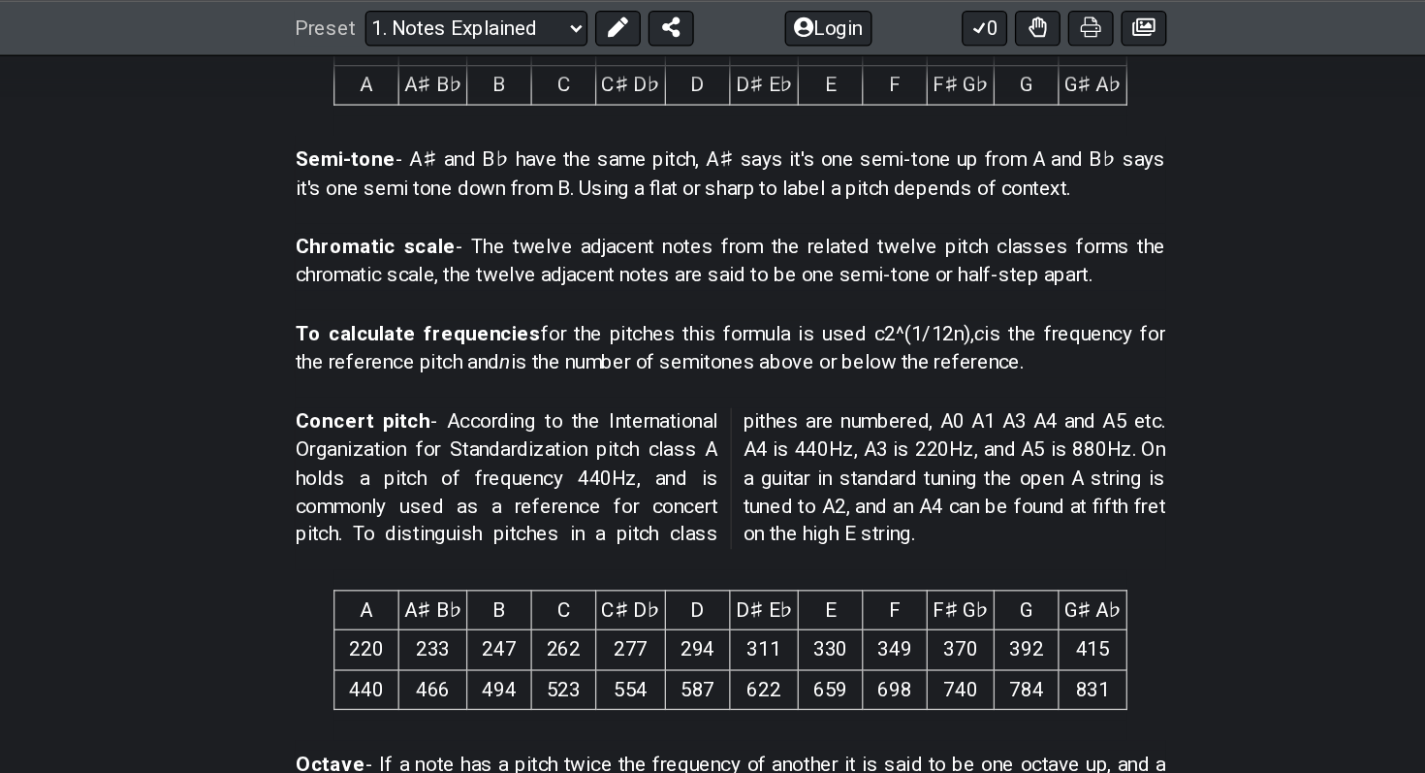
scroll to position [1039, 0]
